Goal: Navigation & Orientation: Find specific page/section

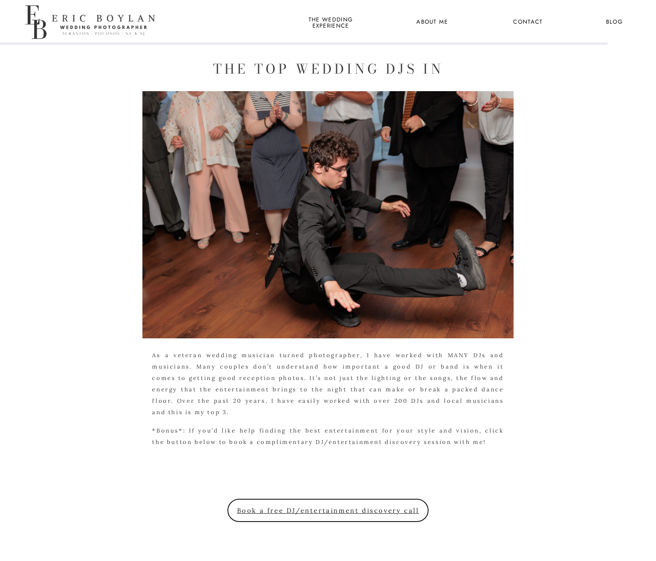
click at [432, 21] on nav "About Me" at bounding box center [432, 22] width 42 height 11
